Goal: Transaction & Acquisition: Download file/media

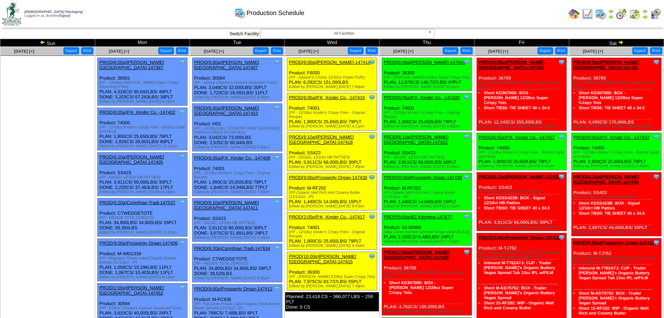
click at [634, 10] on img at bounding box center [634, 13] width 11 height 11
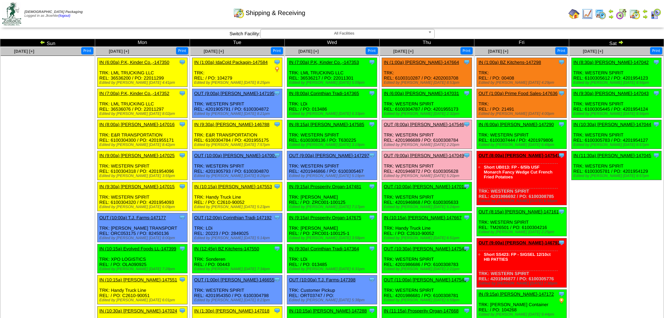
click at [41, 39] on img at bounding box center [43, 42] width 6 height 6
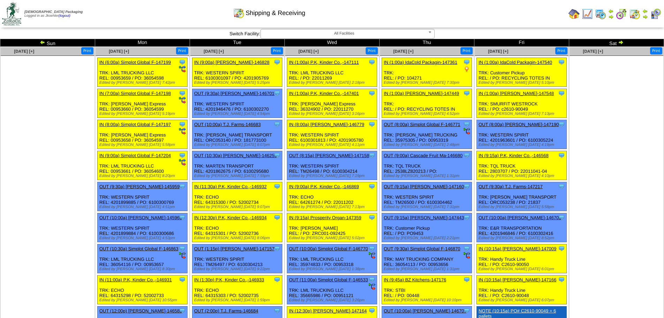
click at [621, 43] on img at bounding box center [621, 42] width 6 height 6
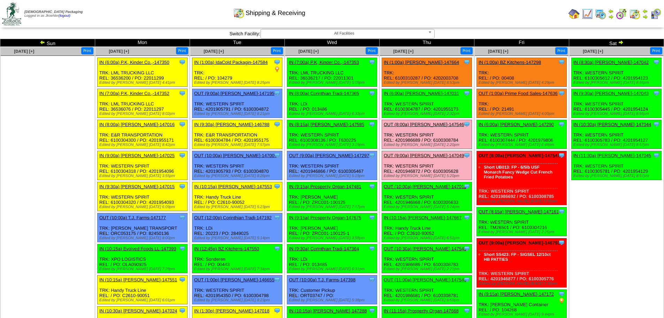
click at [601, 14] on img at bounding box center [600, 13] width 11 height 11
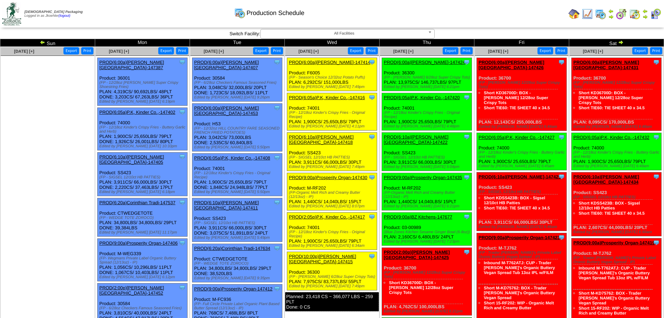
click at [632, 13] on img at bounding box center [634, 13] width 11 height 11
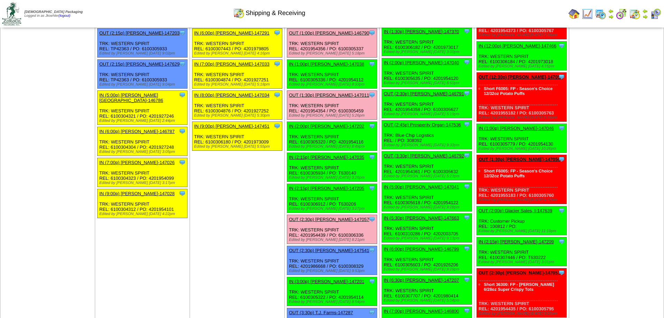
scroll to position [488, 0]
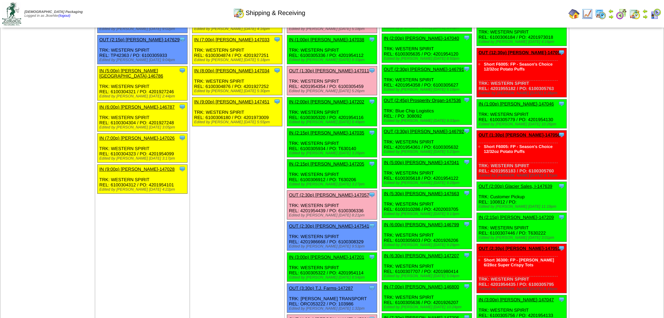
click at [590, 16] on img at bounding box center [587, 13] width 11 height 11
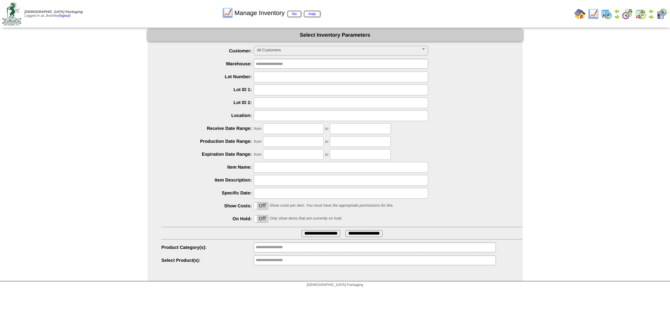
click at [264, 206] on label "Off" at bounding box center [261, 205] width 14 height 7
click at [324, 232] on input "**********" at bounding box center [320, 233] width 39 height 7
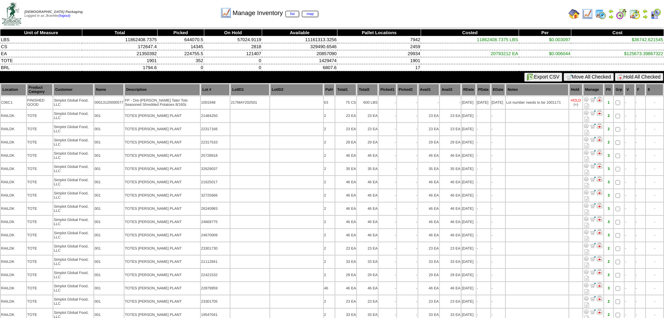
drag, startPoint x: 451, startPoint y: 75, endPoint x: 472, endPoint y: 8, distance: 70.0
click at [451, 75] on div "Export CSV Move All Checked Hold All Checked" at bounding box center [332, 77] width 664 height 12
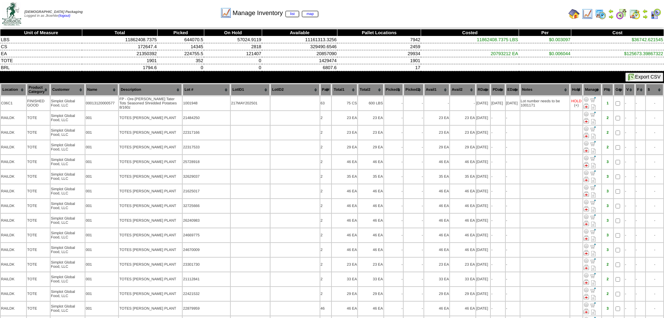
click at [633, 78] on img at bounding box center [631, 77] width 7 height 7
drag, startPoint x: 167, startPoint y: 10, endPoint x: 149, endPoint y: 2, distance: 19.2
click at [166, 10] on div "Manage Inventory list map" at bounding box center [269, 10] width 382 height 19
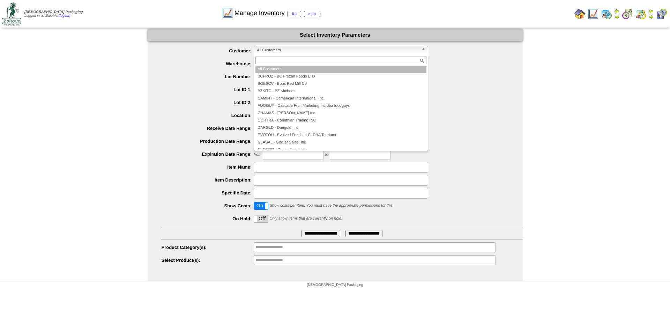
click at [295, 50] on span "All Customers" at bounding box center [338, 50] width 162 height 8
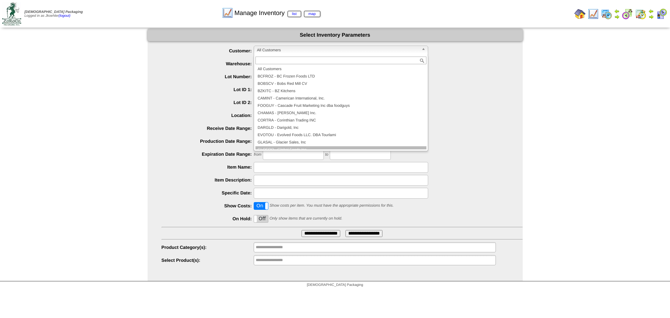
scroll to position [35, 0]
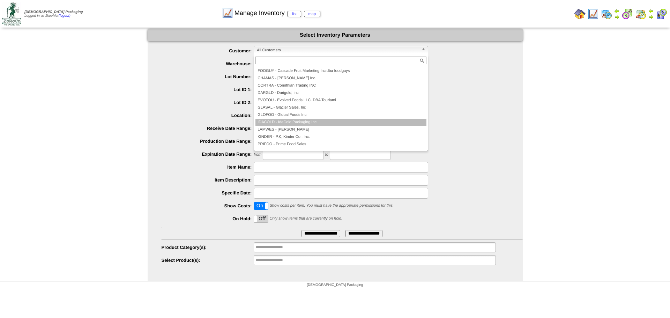
click at [284, 123] on li "IDACOLD - IdaCold Packaging Inc." at bounding box center [340, 122] width 171 height 7
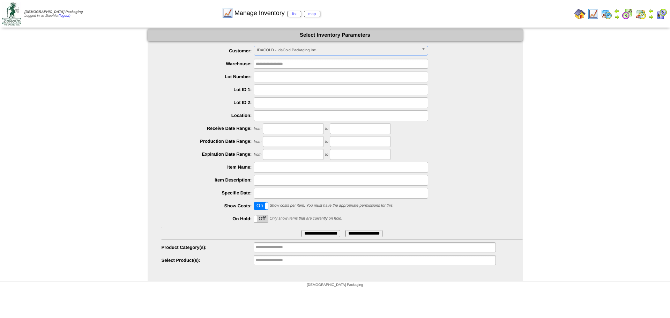
click at [312, 233] on input "**********" at bounding box center [320, 233] width 39 height 7
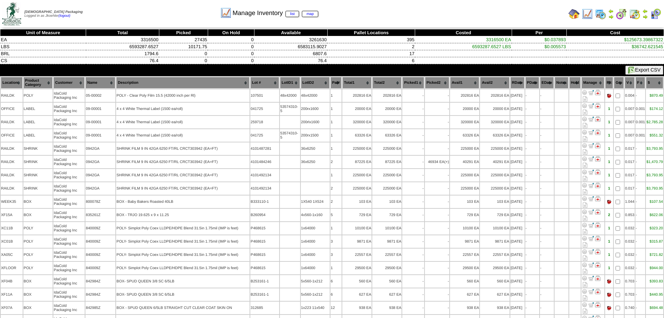
click at [635, 70] on button "Export CSV" at bounding box center [645, 70] width 38 height 9
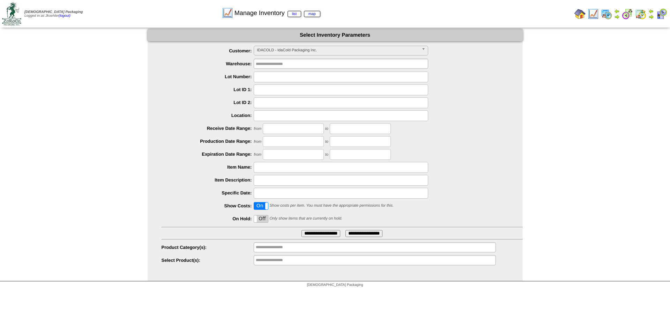
click at [354, 48] on span "IDACOLD - IdaCold Packaging Inc." at bounding box center [338, 50] width 162 height 8
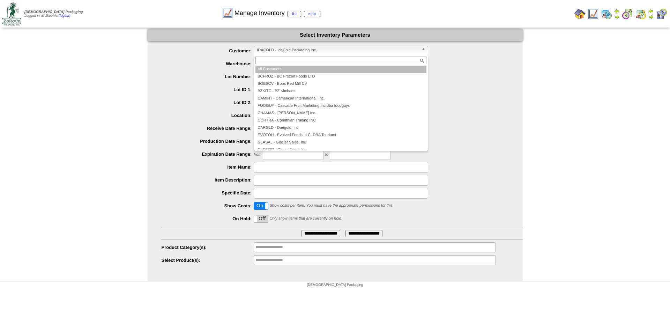
click at [286, 67] on li "All Customers" at bounding box center [340, 69] width 171 height 7
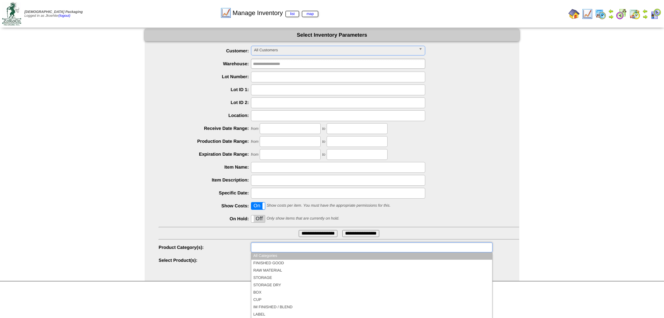
click at [301, 248] on ul at bounding box center [372, 247] width 242 height 10
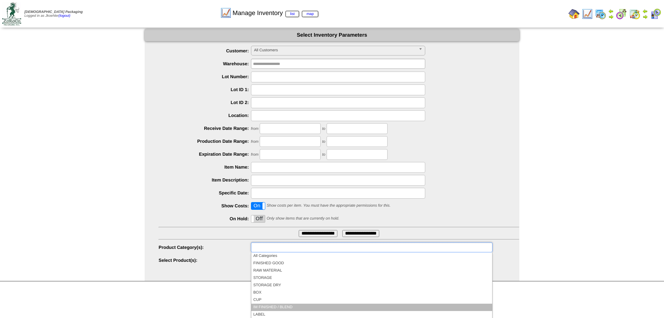
click at [305, 305] on li "IM FINISHED / BLEND" at bounding box center [371, 306] width 241 height 7
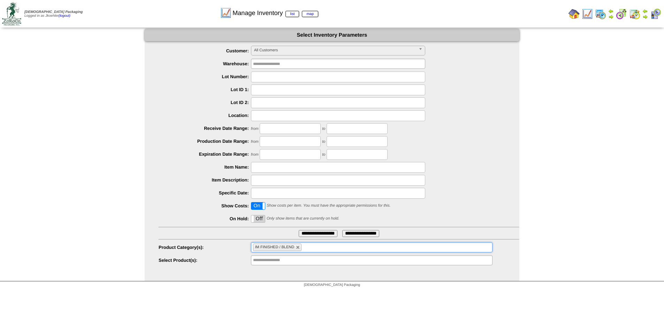
click at [310, 233] on input "**********" at bounding box center [318, 233] width 39 height 7
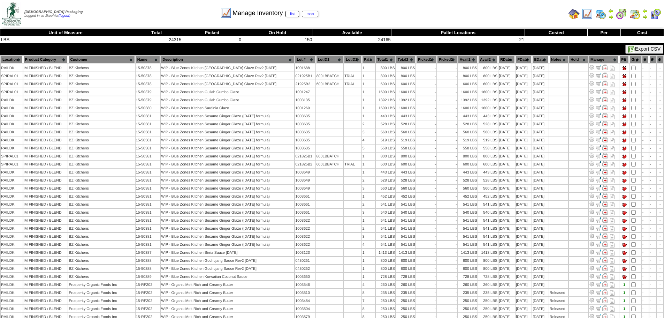
click at [648, 51] on button "Export CSV" at bounding box center [645, 49] width 38 height 9
